Goal: Information Seeking & Learning: Stay updated

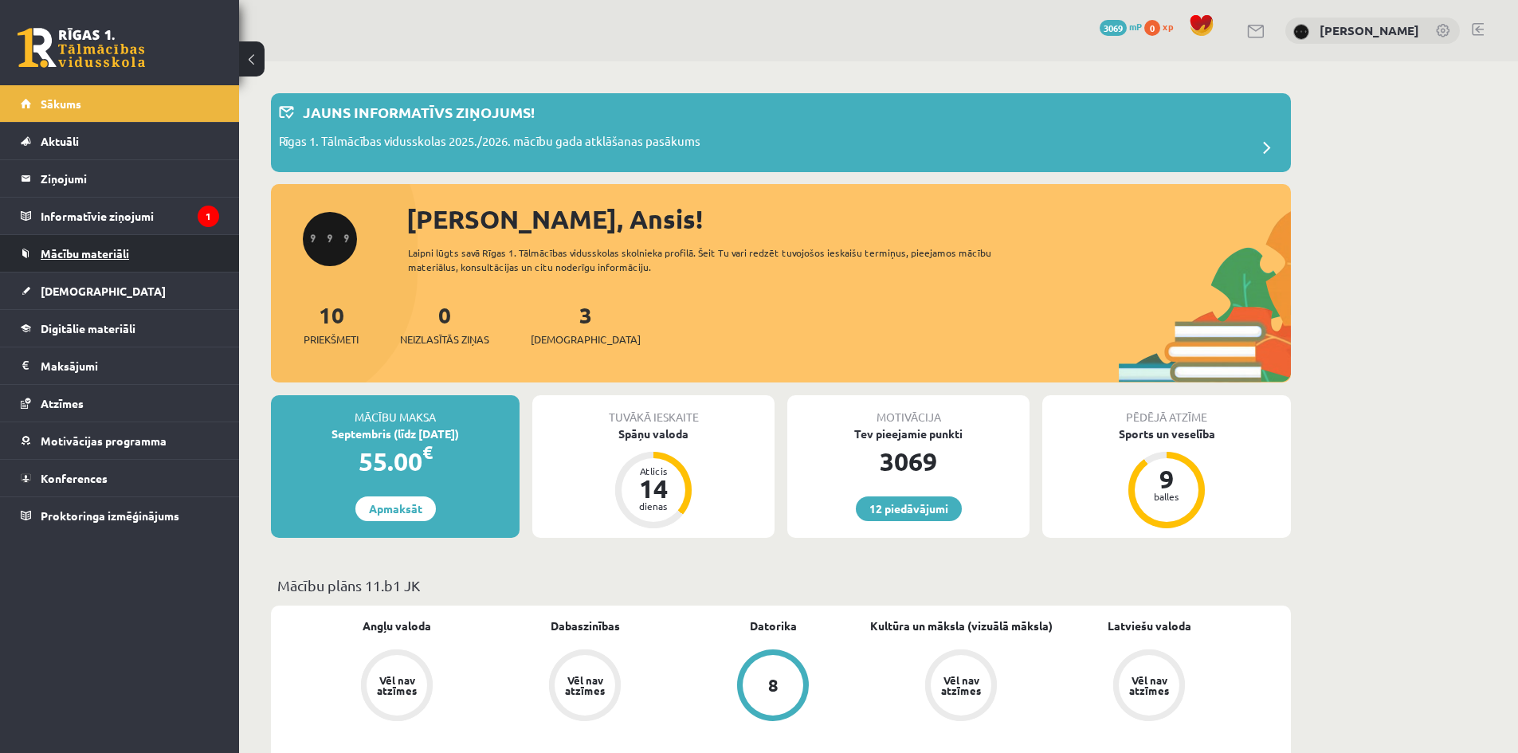
click at [174, 255] on link "Mācību materiāli" at bounding box center [120, 253] width 198 height 37
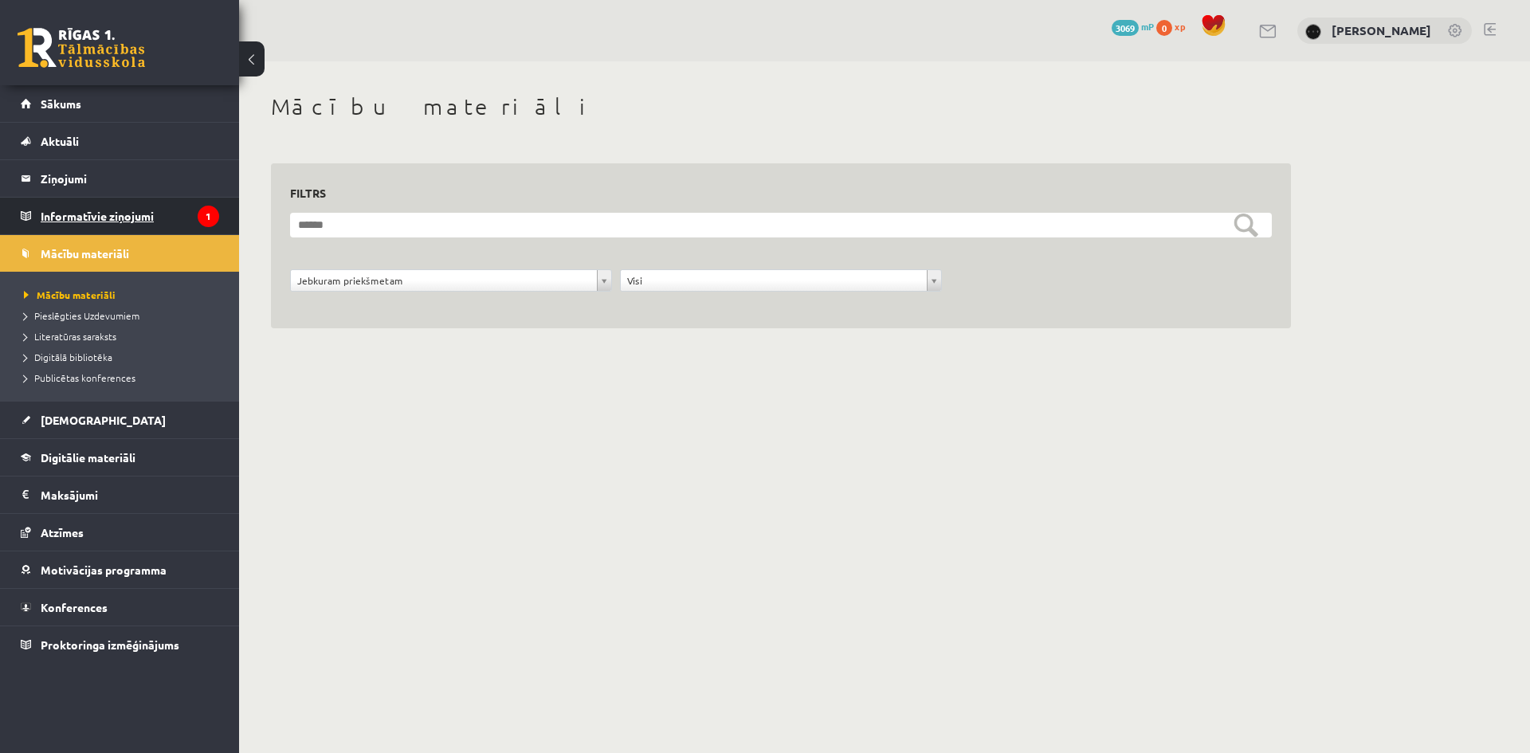
click at [146, 203] on legend "Informatīvie ziņojumi 1" at bounding box center [130, 216] width 179 height 37
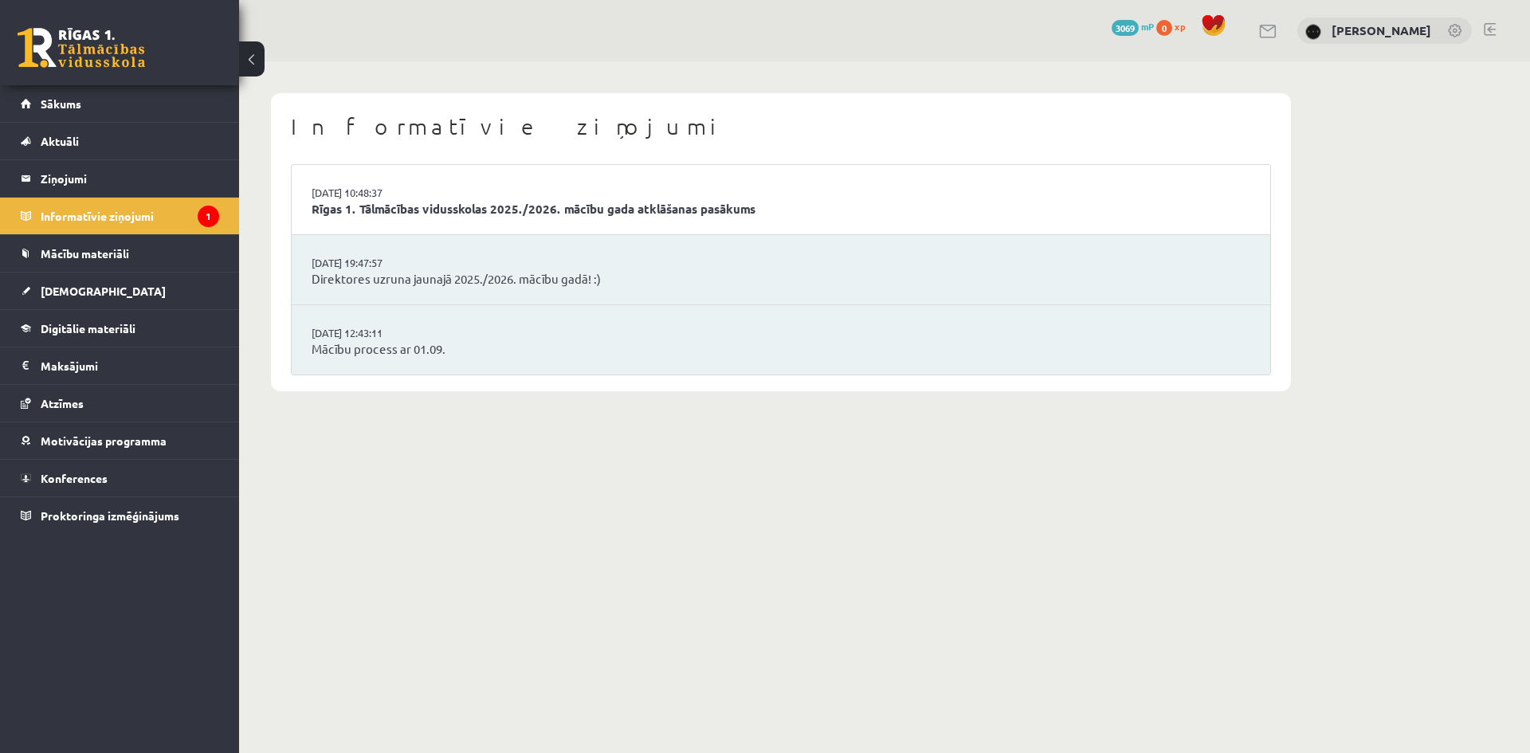
click at [831, 196] on li "02.09.2025 10:48:37 Rīgas 1. Tālmācības vidusskolas 2025./2026. mācību gada atk…" at bounding box center [781, 200] width 979 height 70
click at [748, 212] on link "Rīgas 1. Tālmācības vidusskolas 2025./2026. mācību gada atklāšanas pasākums" at bounding box center [781, 209] width 939 height 18
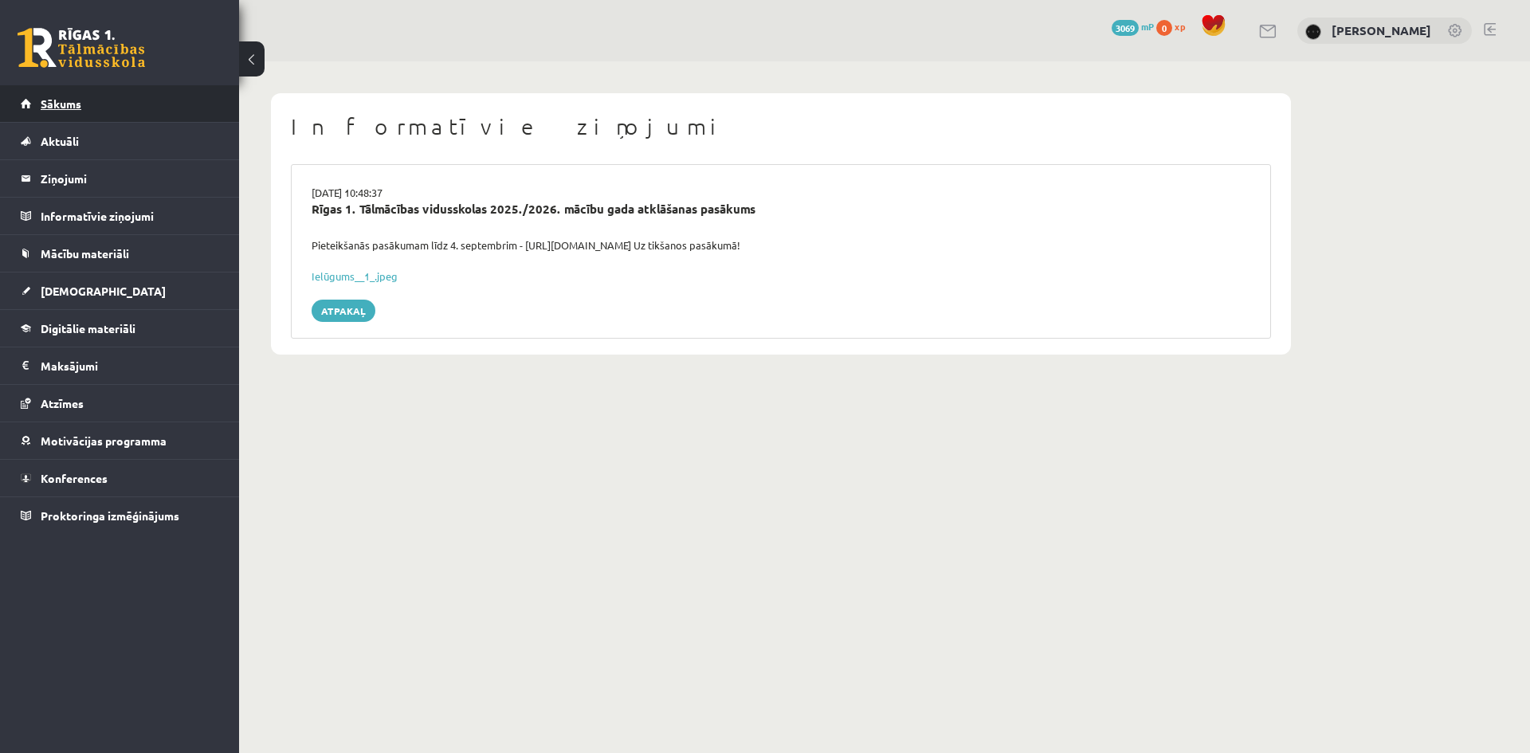
click at [175, 105] on link "Sākums" at bounding box center [120, 103] width 198 height 37
